Goal: Information Seeking & Learning: Learn about a topic

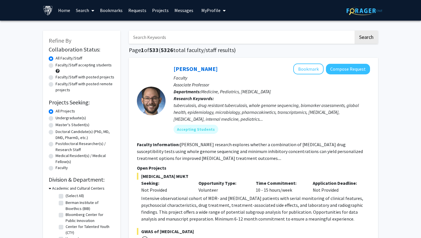
click at [56, 119] on label "Undergraduate(s)" at bounding box center [71, 118] width 30 height 6
click at [56, 119] on input "Undergraduate(s)" at bounding box center [58, 117] width 4 height 4
radio input "true"
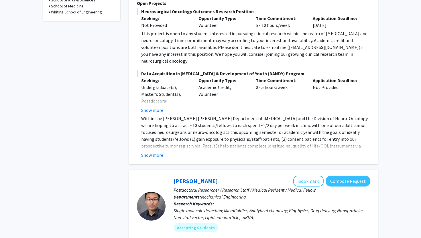
scroll to position [216, 0]
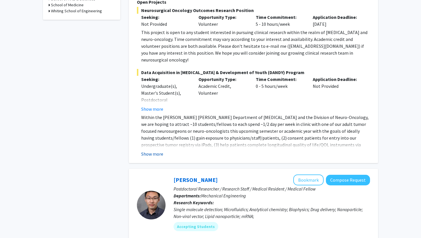
click at [151, 151] on button "Show more" at bounding box center [152, 154] width 22 height 7
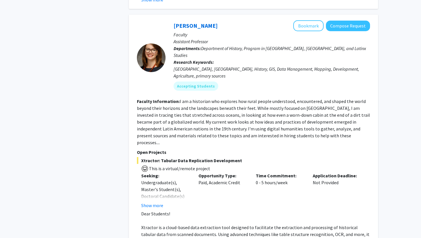
scroll to position [2593, 0]
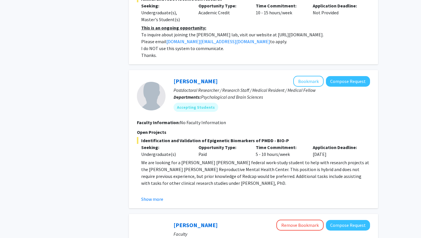
scroll to position [654, 0]
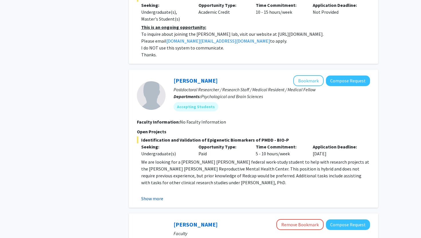
click at [157, 195] on button "Show more" at bounding box center [152, 198] width 22 height 7
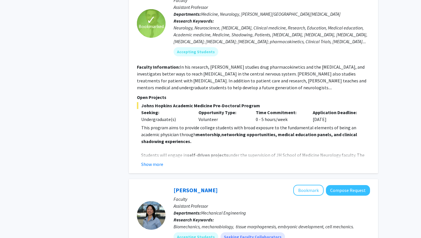
scroll to position [964, 0]
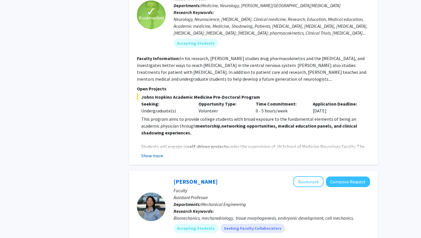
click at [156, 152] on button "Show more" at bounding box center [152, 155] width 22 height 7
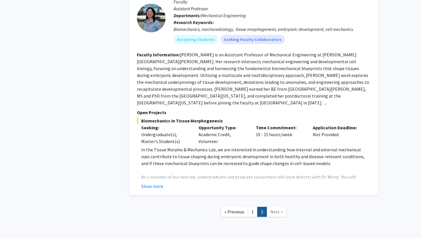
scroll to position [1391, 0]
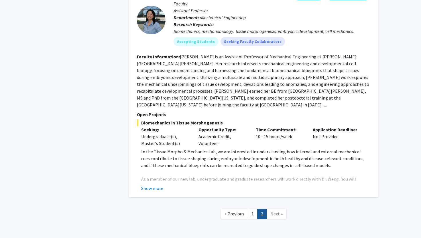
click at [274, 209] on link "Next »" at bounding box center [276, 214] width 20 height 10
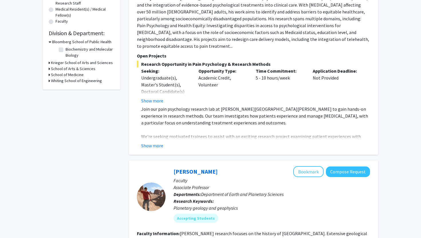
scroll to position [0, 0]
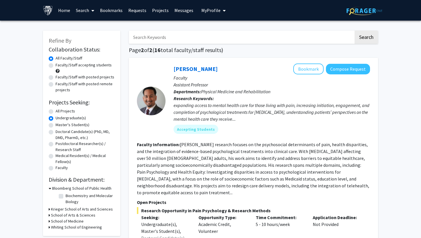
click at [56, 111] on label "All Projects" at bounding box center [65, 111] width 19 height 6
click at [56, 111] on input "All Projects" at bounding box center [58, 110] width 4 height 4
radio input "true"
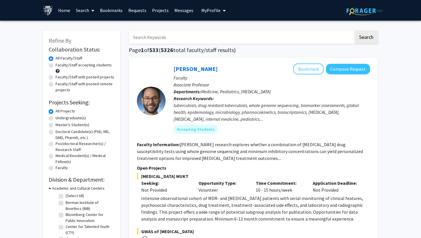
click at [56, 67] on label "Faculty/Staff accepting students" at bounding box center [84, 65] width 56 height 6
click at [56, 66] on input "Faculty/Staff accepting students" at bounding box center [58, 64] width 4 height 4
radio input "true"
click at [174, 39] on input "Search Keywords" at bounding box center [241, 37] width 225 height 13
type input "clinical"
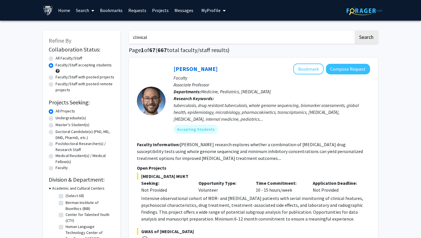
click at [354, 31] on button "Search" at bounding box center [365, 37] width 23 height 13
radio input "true"
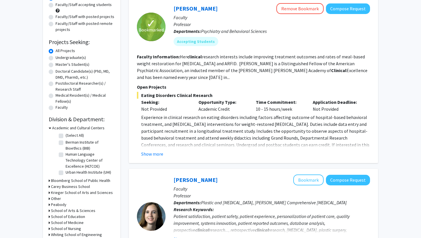
scroll to position [62, 0]
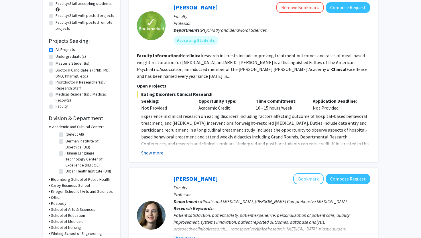
click at [153, 154] on button "Show more" at bounding box center [152, 152] width 22 height 7
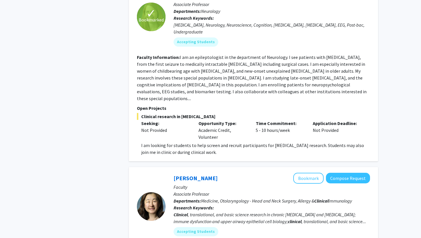
scroll to position [426, 0]
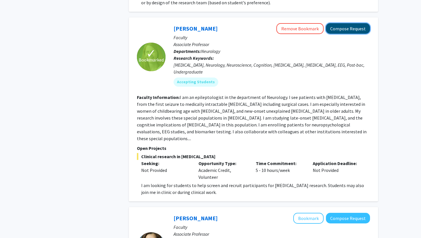
click at [353, 29] on button "Compose Request" at bounding box center [348, 28] width 44 height 11
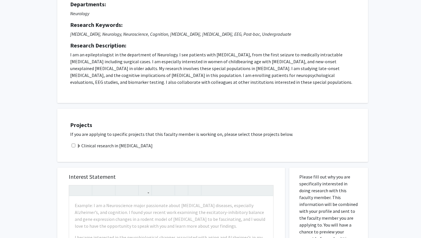
scroll to position [98, 0]
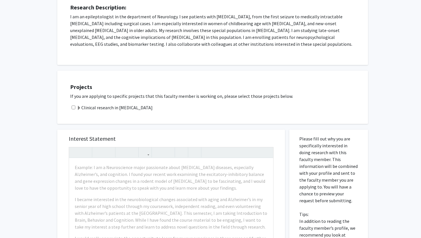
click at [75, 106] on input "checkbox" at bounding box center [74, 108] width 4 height 4
checkbox input "true"
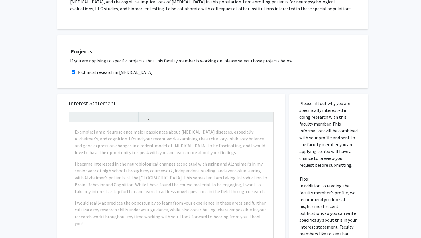
scroll to position [0, 0]
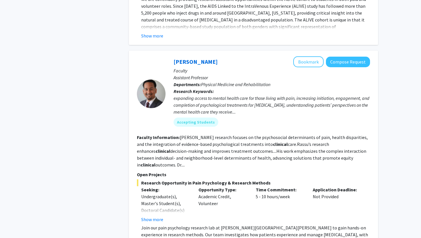
scroll to position [2002, 0]
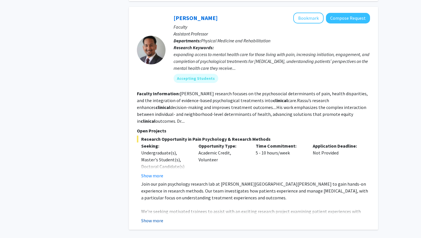
click at [158, 217] on button "Show more" at bounding box center [152, 220] width 22 height 7
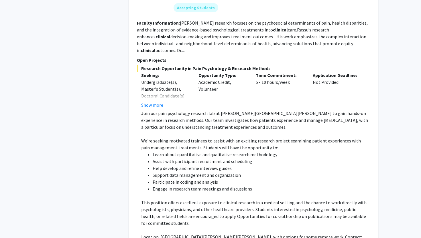
scroll to position [2075, 0]
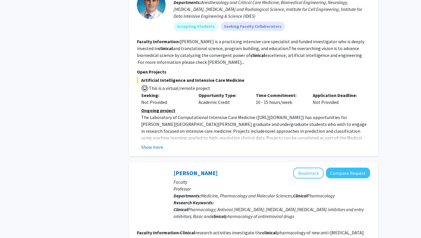
scroll to position [598, 0]
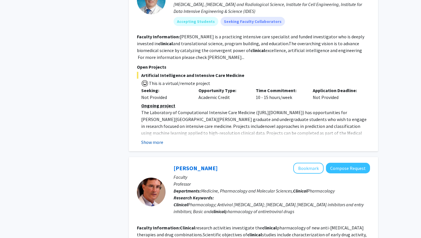
click at [161, 139] on button "Show more" at bounding box center [152, 142] width 22 height 7
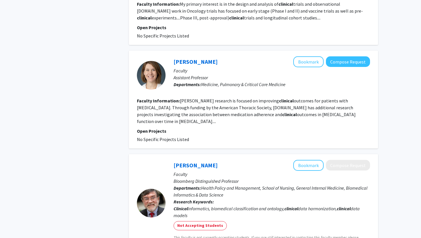
scroll to position [1189, 0]
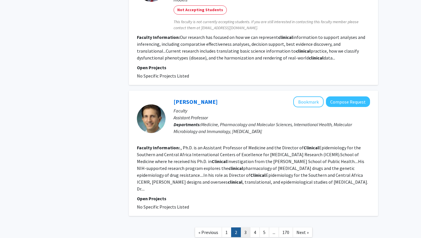
click at [246, 227] on link "3" at bounding box center [245, 232] width 10 height 10
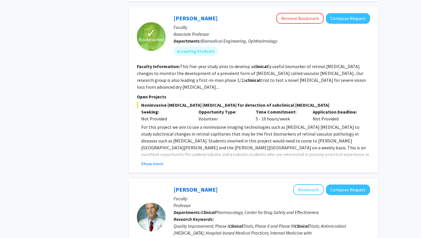
scroll to position [882, 0]
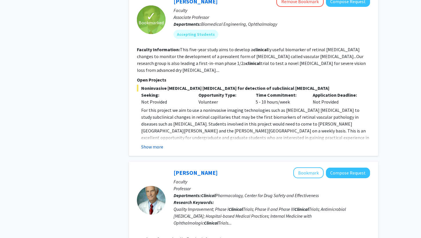
click at [155, 143] on button "Show more" at bounding box center [152, 146] width 22 height 7
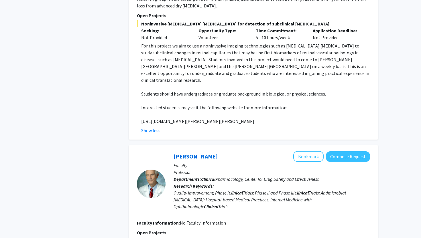
scroll to position [1098, 0]
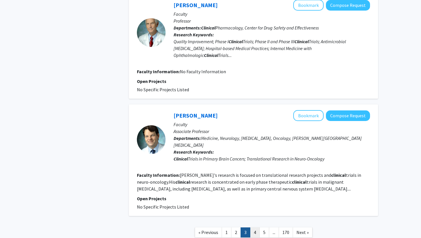
click at [252, 227] on link "4" at bounding box center [255, 232] width 10 height 10
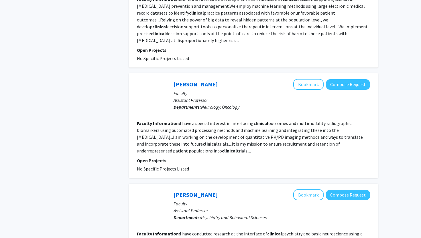
scroll to position [1015, 0]
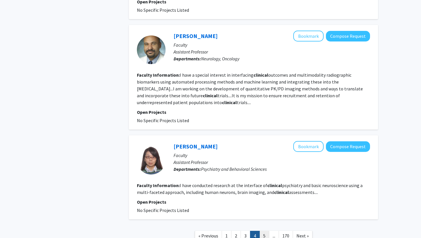
click at [266, 231] on link "5" at bounding box center [264, 236] width 10 height 10
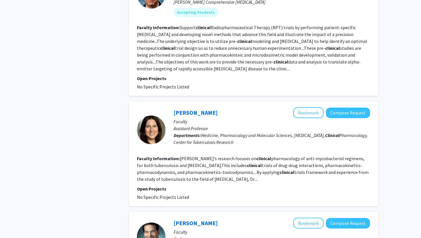
scroll to position [378, 0]
